Goal: Task Accomplishment & Management: Complete application form

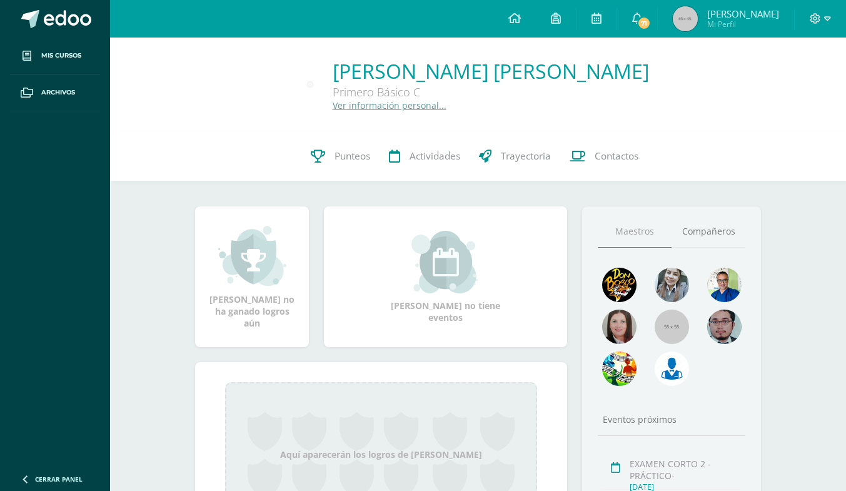
click at [819, 21] on icon at bounding box center [815, 18] width 11 height 11
click at [799, 86] on span "Cerrar sesión" at bounding box center [788, 85] width 56 height 12
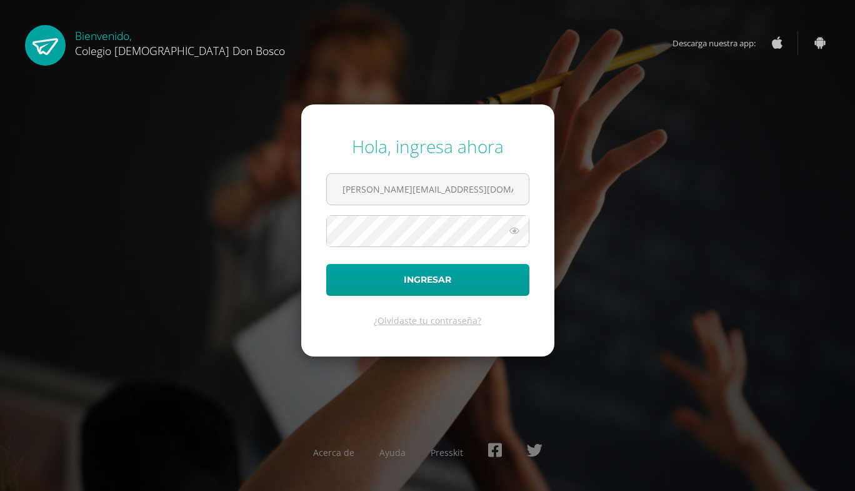
click at [493, 194] on input "c.garcia.3cdb@gmail.com" at bounding box center [428, 189] width 202 height 31
type input "g.garcia.5bdb@gmail.com"
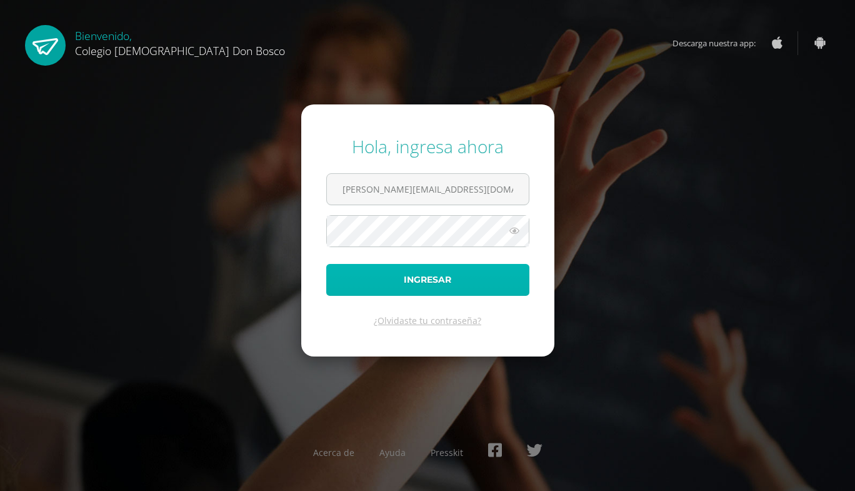
click at [489, 286] on button "Ingresar" at bounding box center [427, 280] width 203 height 32
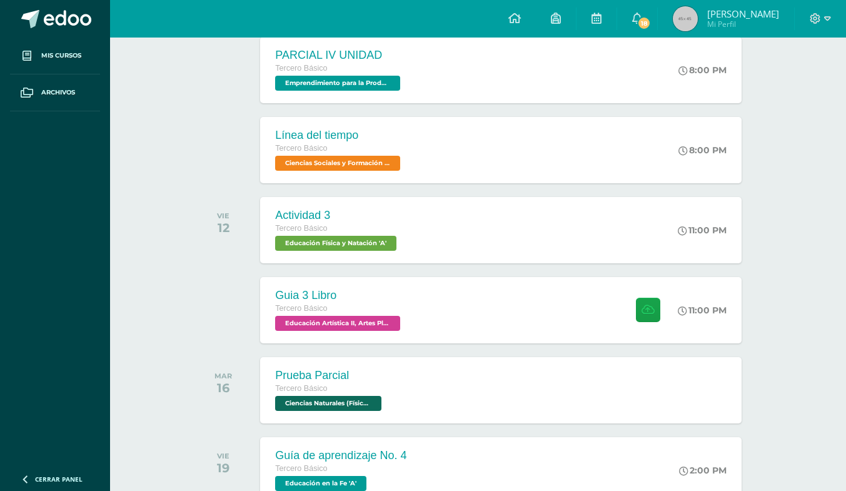
scroll to position [584, 0]
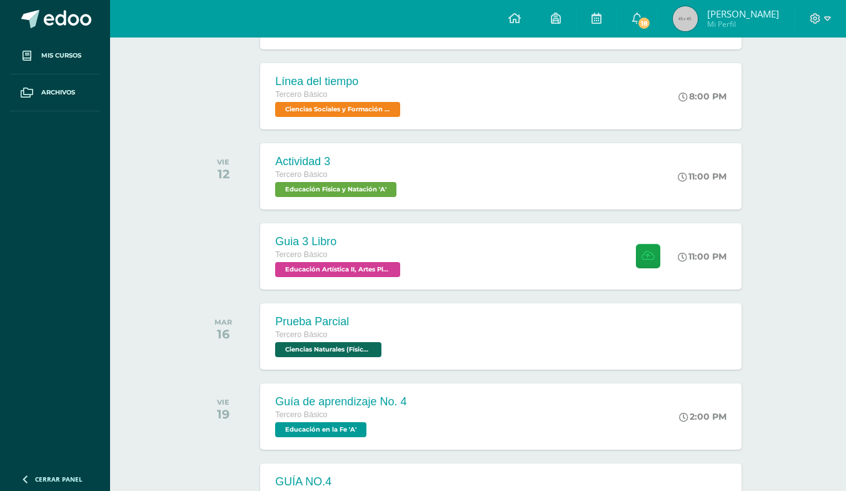
click at [481, 252] on div "Guia 3 Libro Tercero Básico Educación Artística II, Artes Plásticas 'A' 11:00 P…" at bounding box center [500, 256] width 481 height 66
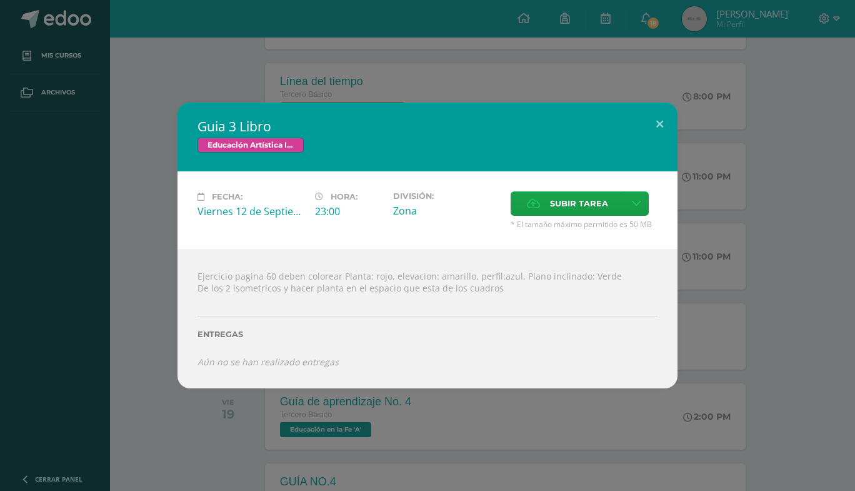
click at [559, 206] on span "Subir tarea" at bounding box center [579, 203] width 58 height 23
click at [0, 0] on input "Subir tarea" at bounding box center [0, 0] width 0 height 0
click at [793, 290] on div "Guia 3 Libro Educación Artística II, Artes Plásticas Fecha: [DATE] Hora: 23:00 …" at bounding box center [427, 244] width 845 height 285
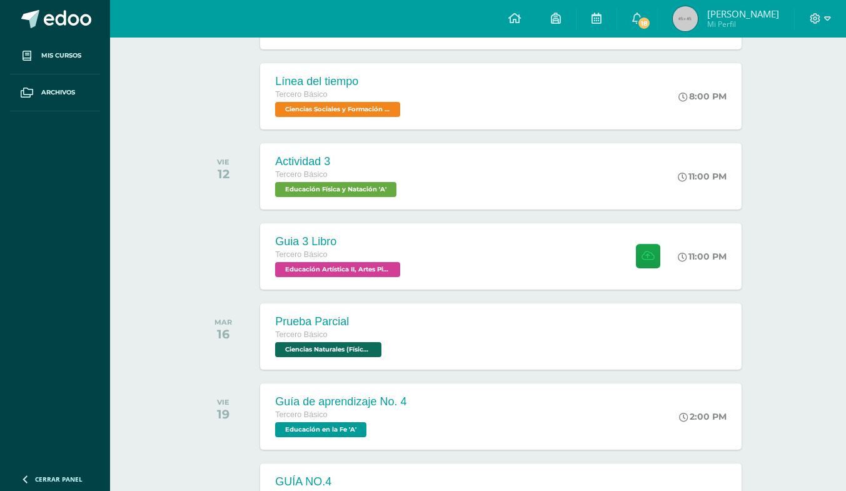
click at [549, 244] on div "Guia 3 Libro Tercero Básico Educación Artística II, Artes Plásticas 'A' 11:00 P…" at bounding box center [500, 256] width 481 height 66
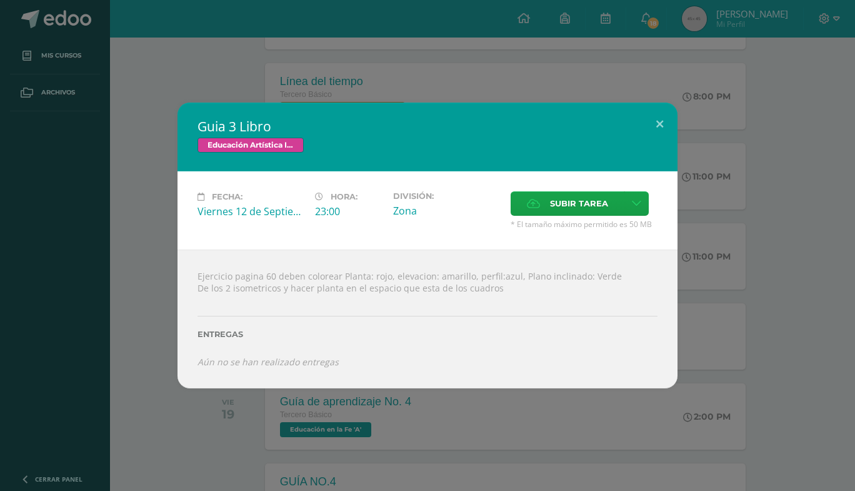
click at [598, 203] on span "Subir tarea" at bounding box center [579, 203] width 58 height 23
click at [0, 0] on input "Subir tarea" at bounding box center [0, 0] width 0 height 0
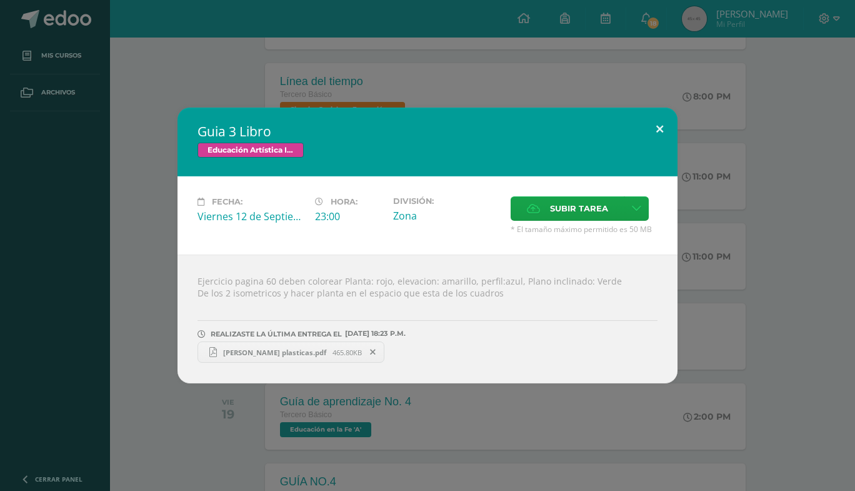
click at [654, 141] on button at bounding box center [660, 128] width 36 height 42
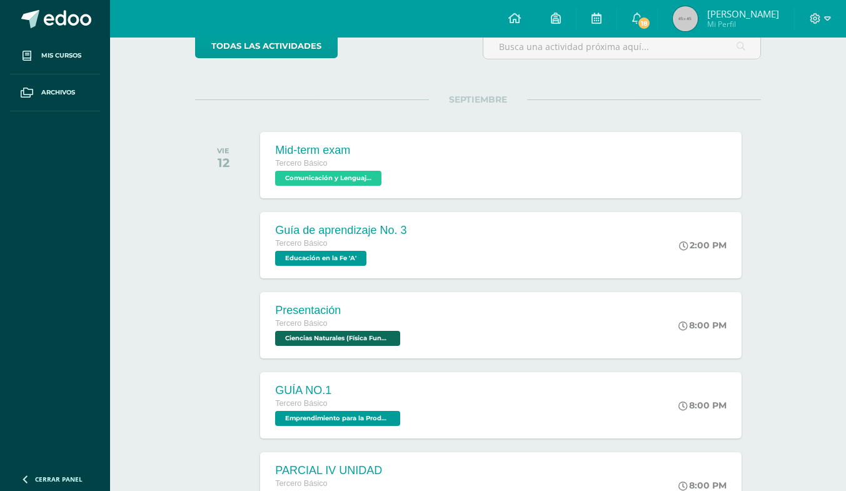
scroll to position [0, 0]
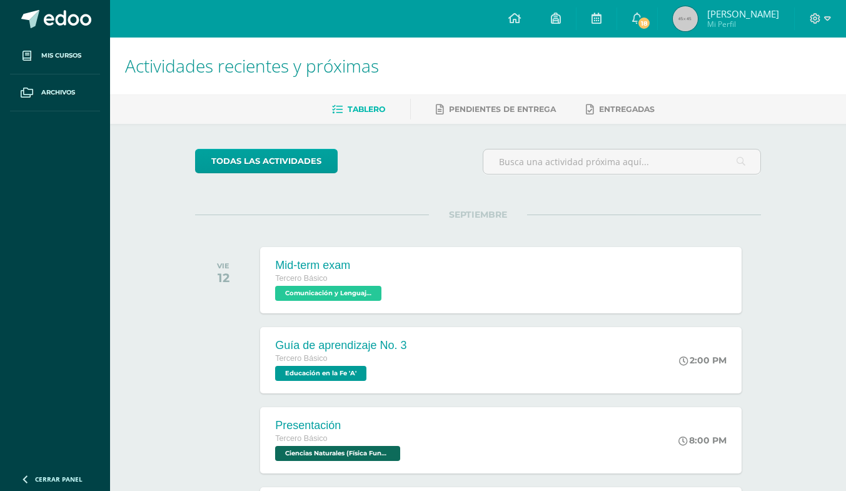
click at [815, 20] on icon at bounding box center [815, 18] width 11 height 11
click at [791, 79] on span "Cerrar sesión" at bounding box center [788, 85] width 56 height 12
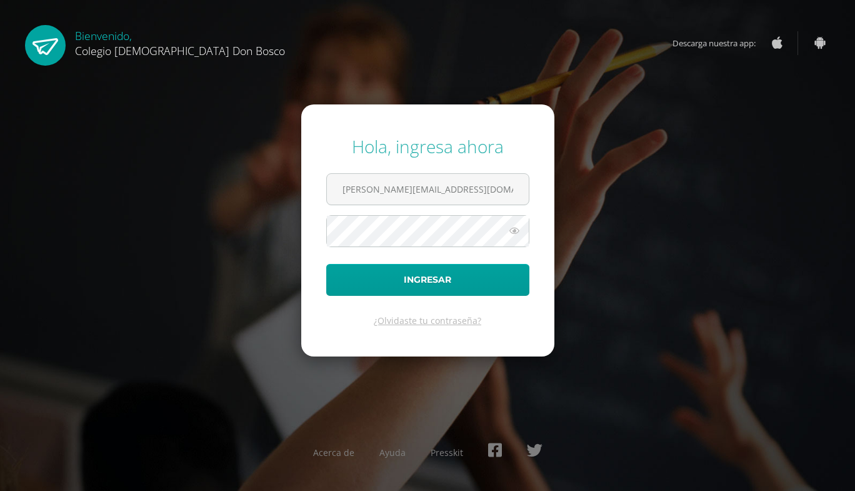
click at [484, 185] on input "g.garcia.5bdb@gmail.com" at bounding box center [428, 189] width 202 height 31
type input "c.garcia.3cdb@gmail.com"
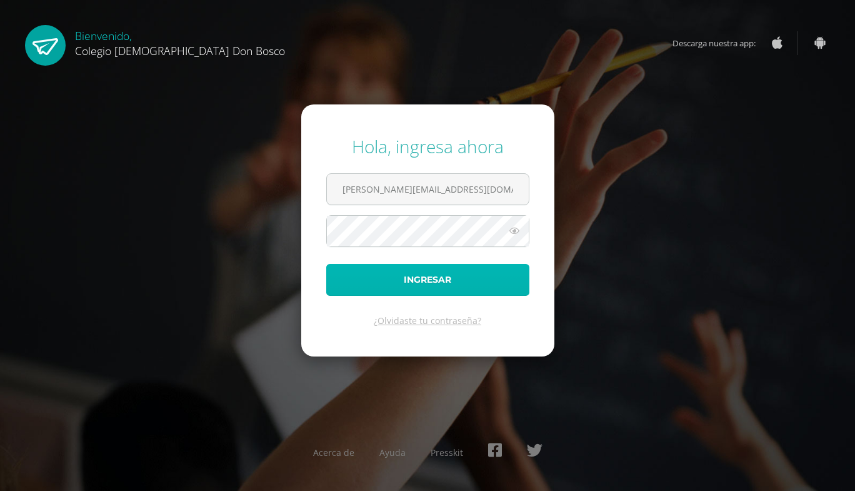
click at [492, 282] on button "Ingresar" at bounding box center [427, 280] width 203 height 32
